Goal: Register for event/course

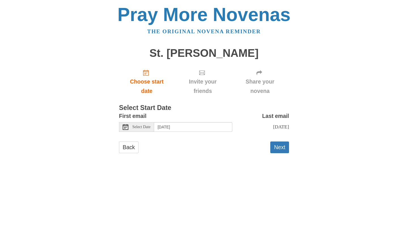
click at [142, 125] on span "Select Date" at bounding box center [141, 127] width 18 height 4
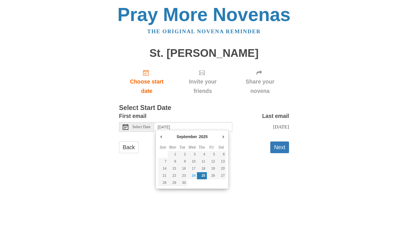
click at [142, 125] on span "Select Date" at bounding box center [141, 127] width 18 height 4
type input "[DATE]"
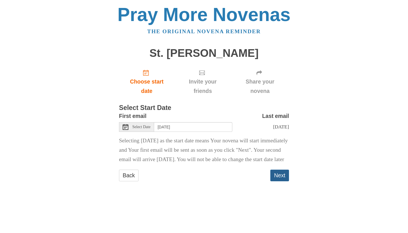
click at [279, 180] on button "Next" at bounding box center [280, 175] width 19 height 12
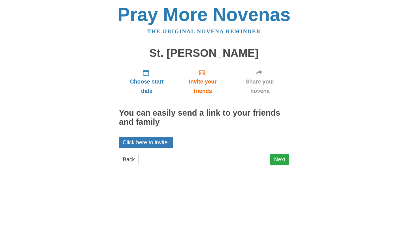
click at [280, 156] on link "Next" at bounding box center [280, 159] width 19 height 12
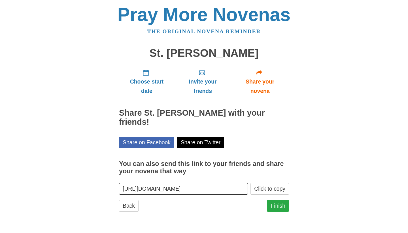
click at [272, 200] on link "Finish" at bounding box center [278, 206] width 22 height 12
